Goal: Task Accomplishment & Management: Use online tool/utility

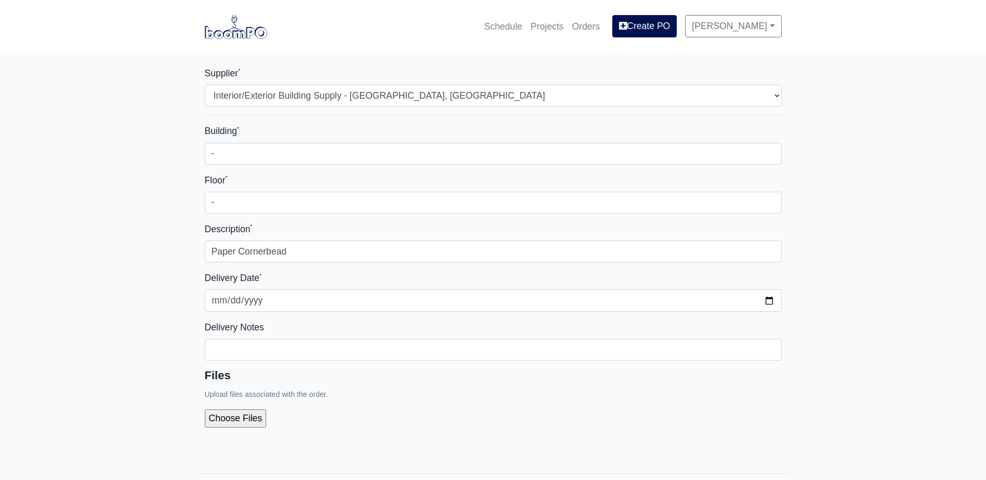
select select "861"
select select
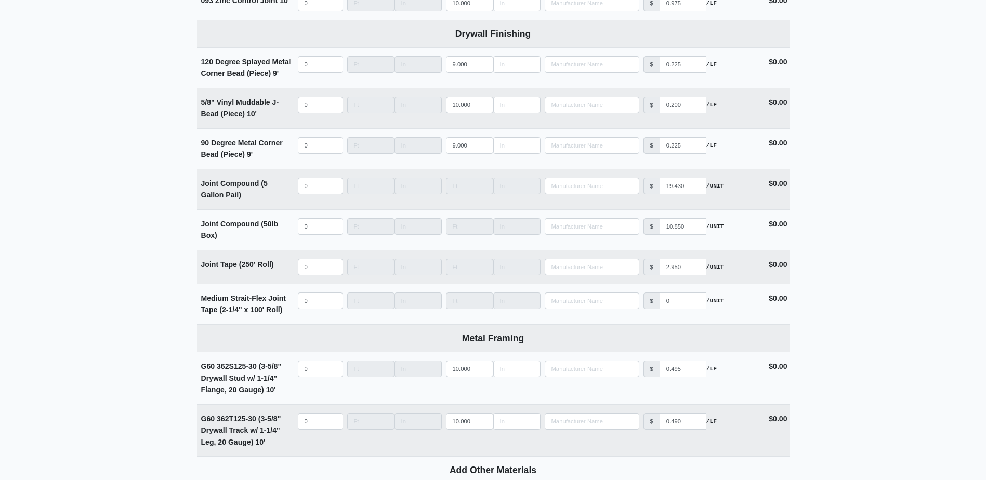
scroll to position [1134, 0]
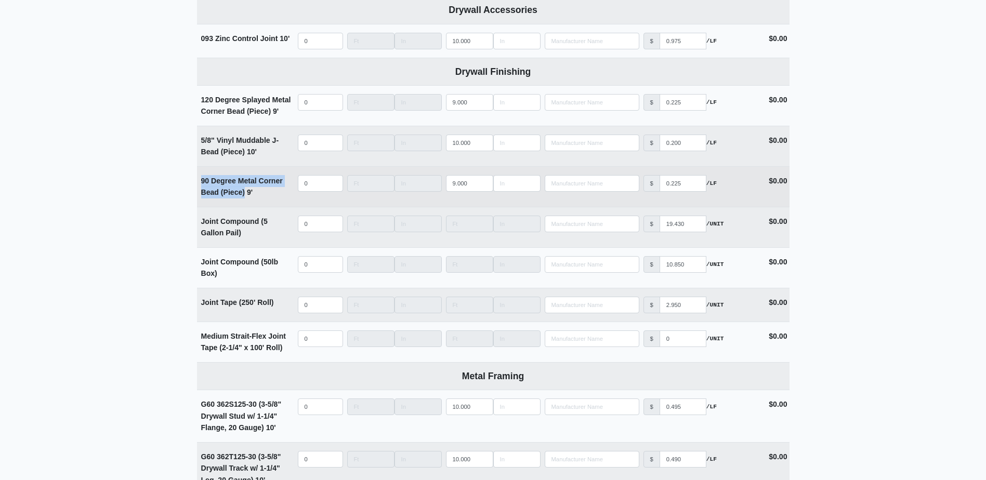
drag, startPoint x: 201, startPoint y: 182, endPoint x: 244, endPoint y: 197, distance: 45.7
click at [244, 197] on strong "90 Degree Metal Corner Bead (Piece) 9'" at bounding box center [242, 187] width 82 height 20
copy strong "90 Degree Metal Corner Bead (Piece)"
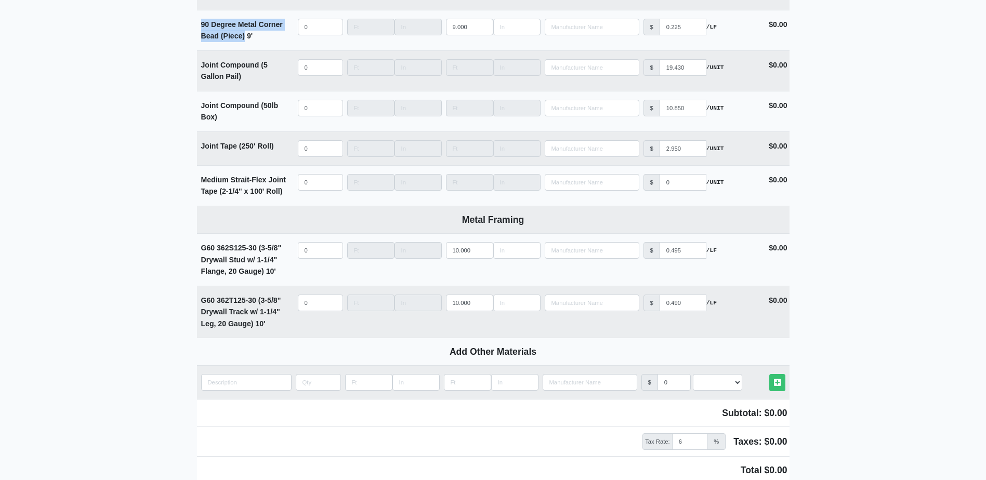
scroll to position [1394, 0]
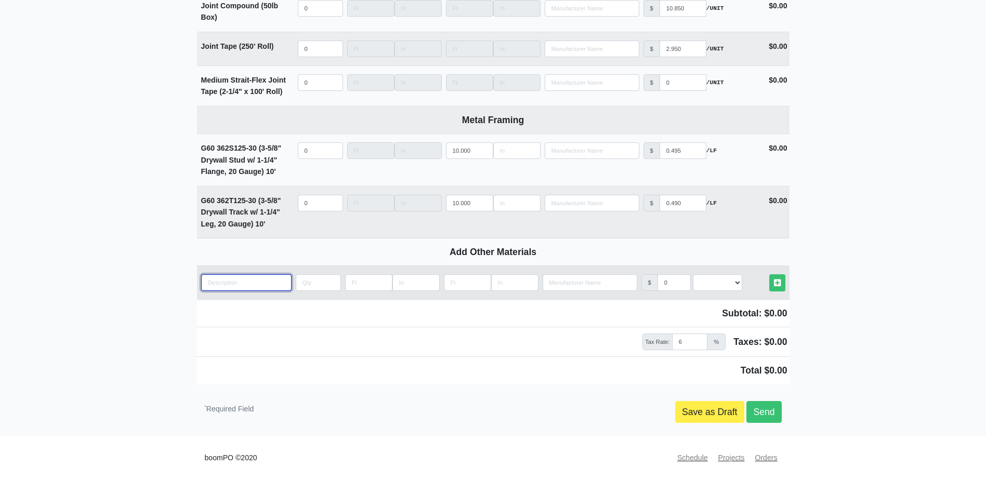
click at [244, 288] on input "quantity" at bounding box center [246, 282] width 90 height 17
paste input "90 Degree Metal Corner Bead (Piece)"
type input "90 Degree Metal Corner Bead (Piece)"
select select
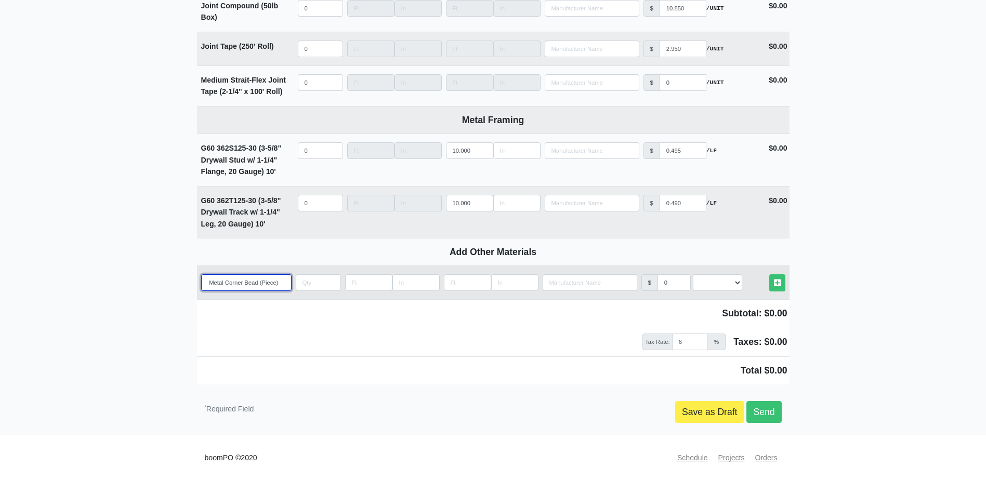
drag, startPoint x: 220, startPoint y: 282, endPoint x: 247, endPoint y: 285, distance: 27.2
click at [222, 282] on input "90 Degree Metal Corner Bead (Piece)" at bounding box center [246, 282] width 90 height 17
type input "90 Degree Meta Corner Bead (Piece)"
select select
type input "90 Degree Met Corner Bead (Piece)"
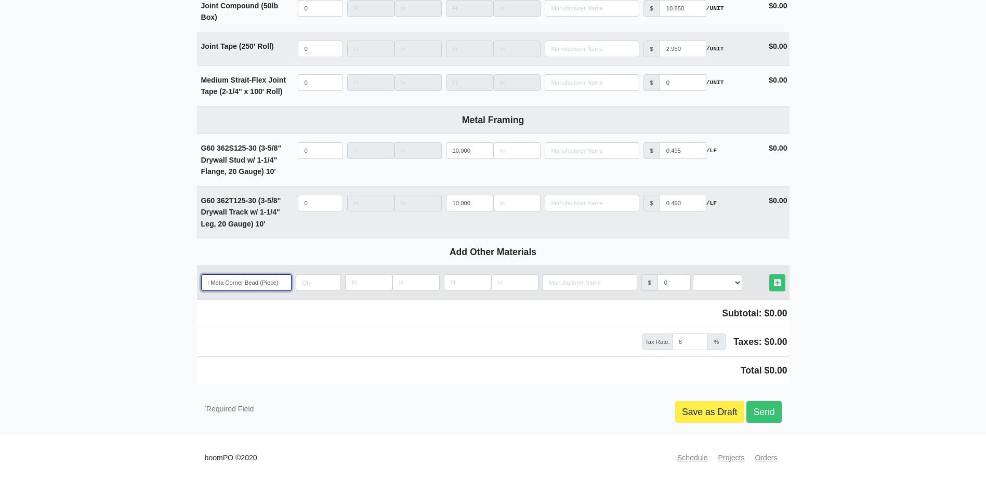
select select
type input "90 Degree Me Corner Bead (Piece)"
select select
type input "90 Degree M Corner Bead (Piece)"
select select
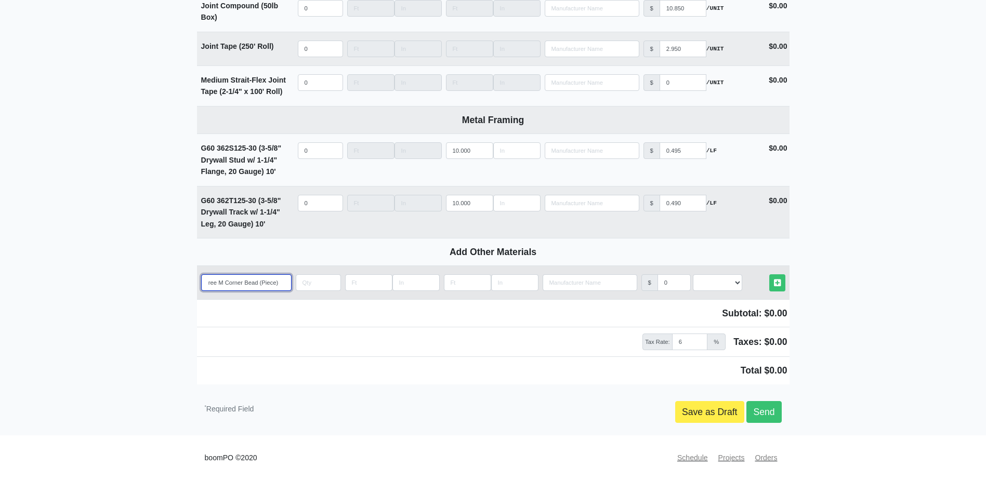
type input "90 Degree Corner Bead (Piece)"
select select
type input "90 Degree P Corner Bead (Piece)"
select select
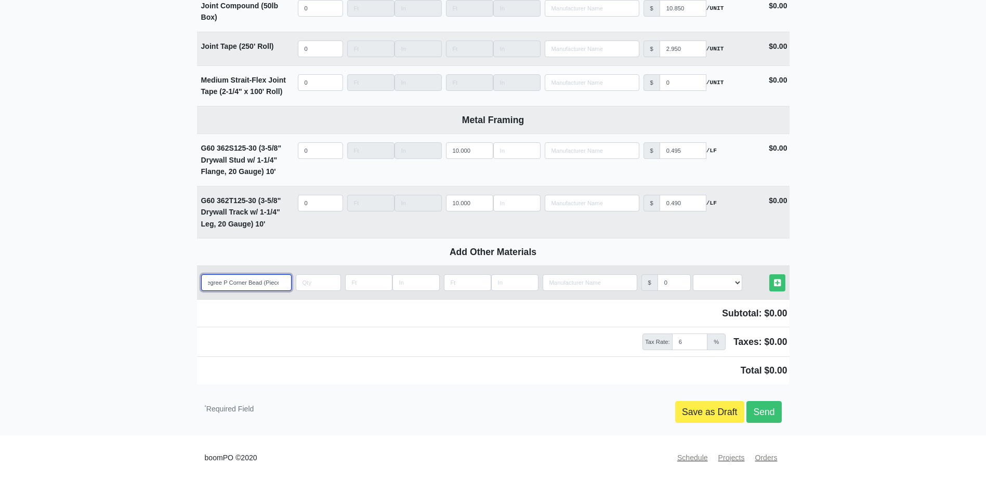
type input "90 Degree Pa Corner Bead (Piece)"
select select
type input "90 Degree Pap Corner Bead (Piece)"
select select
type input "90 Degree [PERSON_NAME] Corner Bead (Piece)"
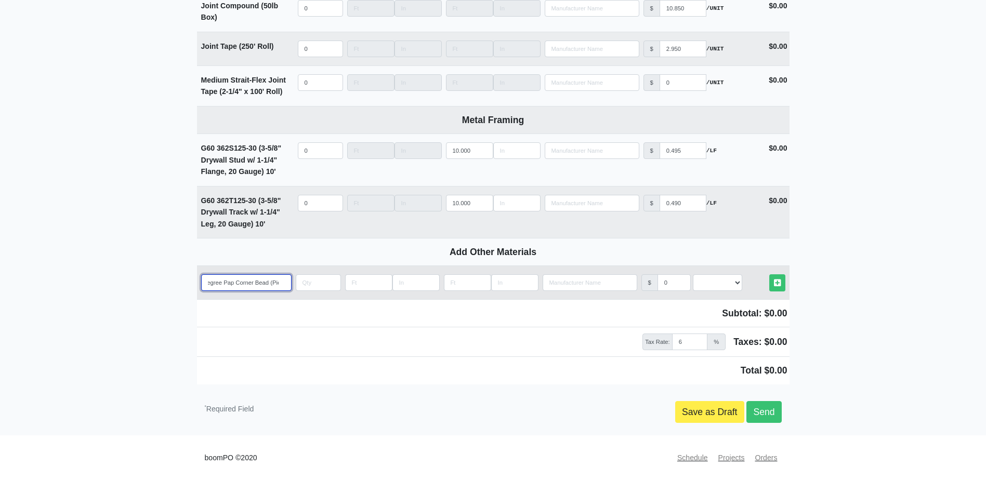
select select
type input "90 Degree Paper Corner Bead (Piece)"
select select
click at [270, 280] on input "90 Degree Paper Corner Bead (Piece)" at bounding box center [246, 282] width 90 height 17
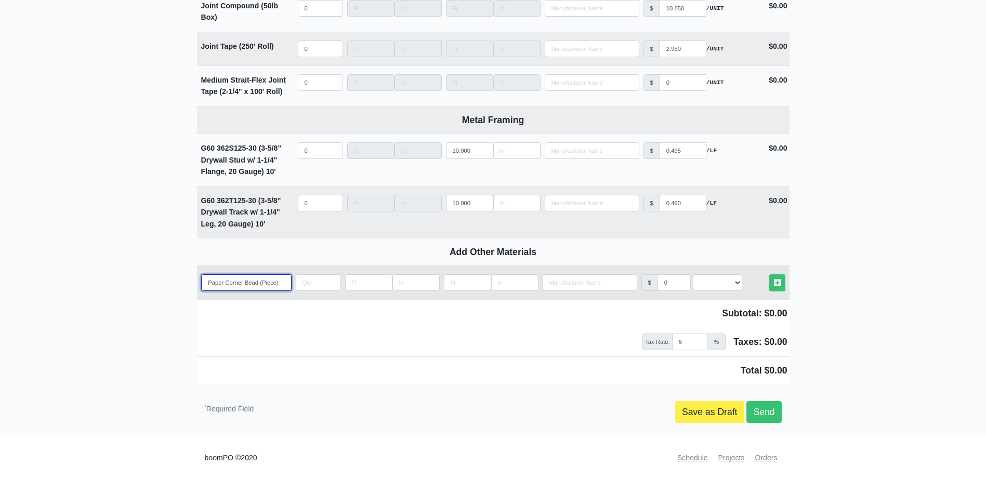
type input "90 Degree Paper Corner Bead (Piece)"
click at [317, 280] on input "quantity" at bounding box center [318, 282] width 45 height 17
type input "1"
select select
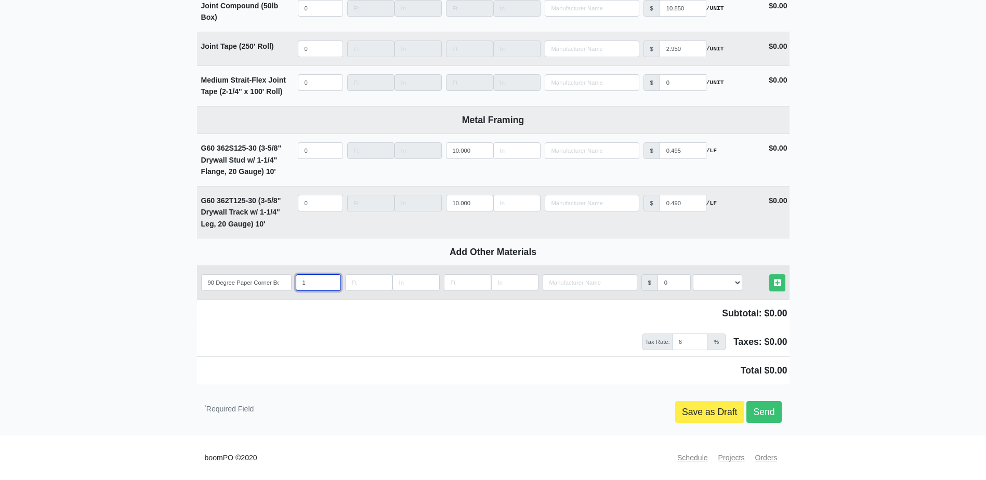
type input "10"
select select
type input "100"
select select
type input "100"
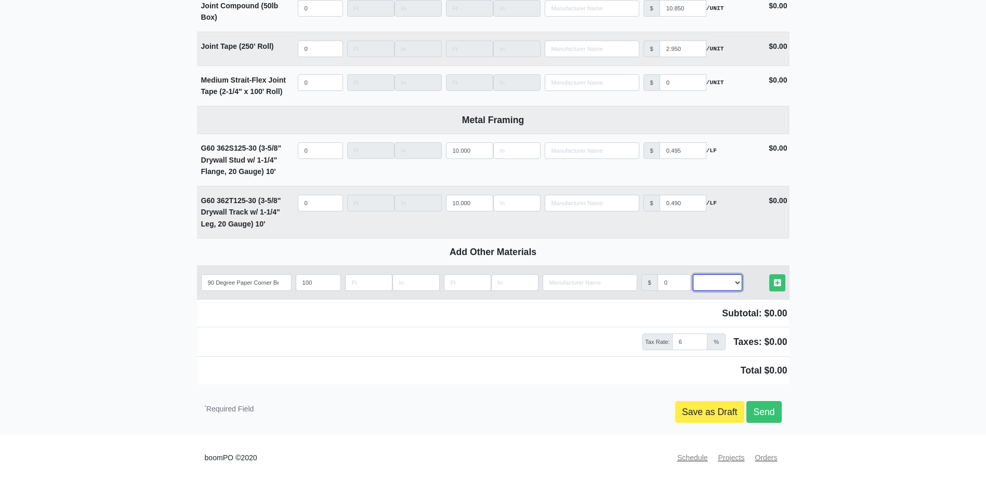
click at [723, 286] on select "Select an Option! UNIT MLF LF MSQFT SQFT" at bounding box center [717, 282] width 49 height 17
select select "2"
click at [693, 274] on select "Select an Option! UNIT MLF LF MSQFT SQFT" at bounding box center [717, 282] width 49 height 17
click at [773, 277] on link "Other Materials" at bounding box center [777, 282] width 16 height 17
select select
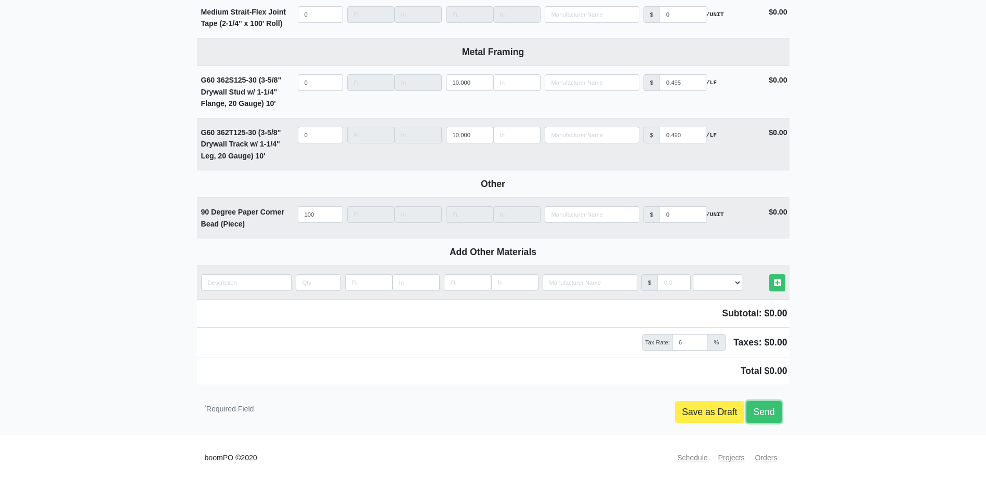
click at [768, 410] on link "Send" at bounding box center [763, 412] width 35 height 22
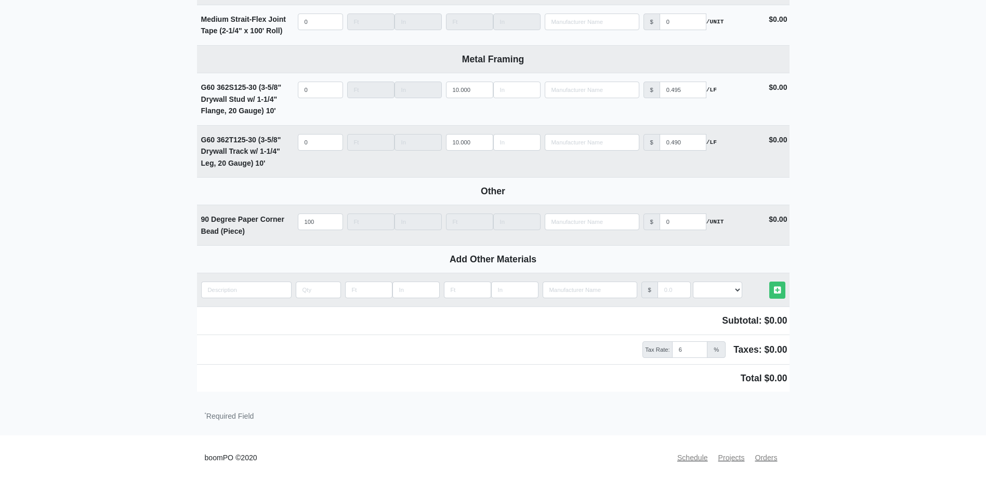
scroll to position [1455, 0]
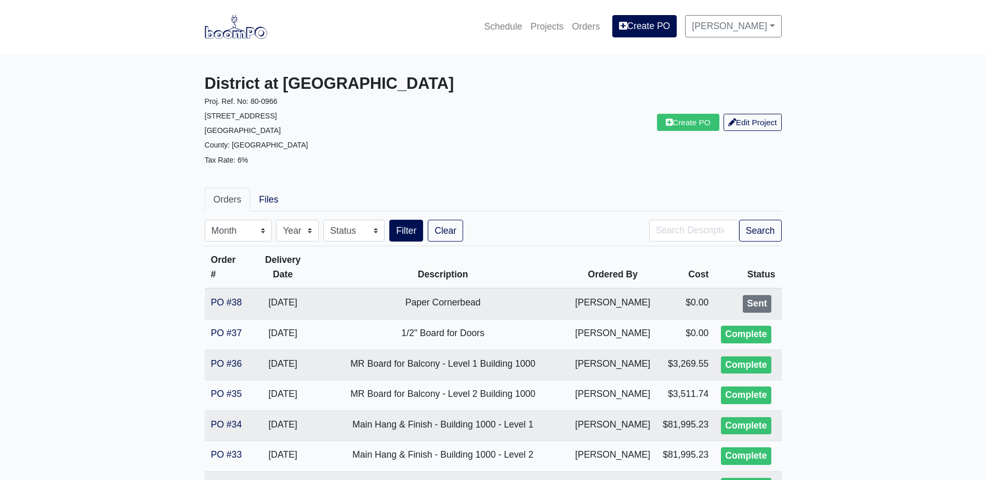
click at [218, 31] on img at bounding box center [236, 27] width 62 height 24
